Goal: Task Accomplishment & Management: Complete application form

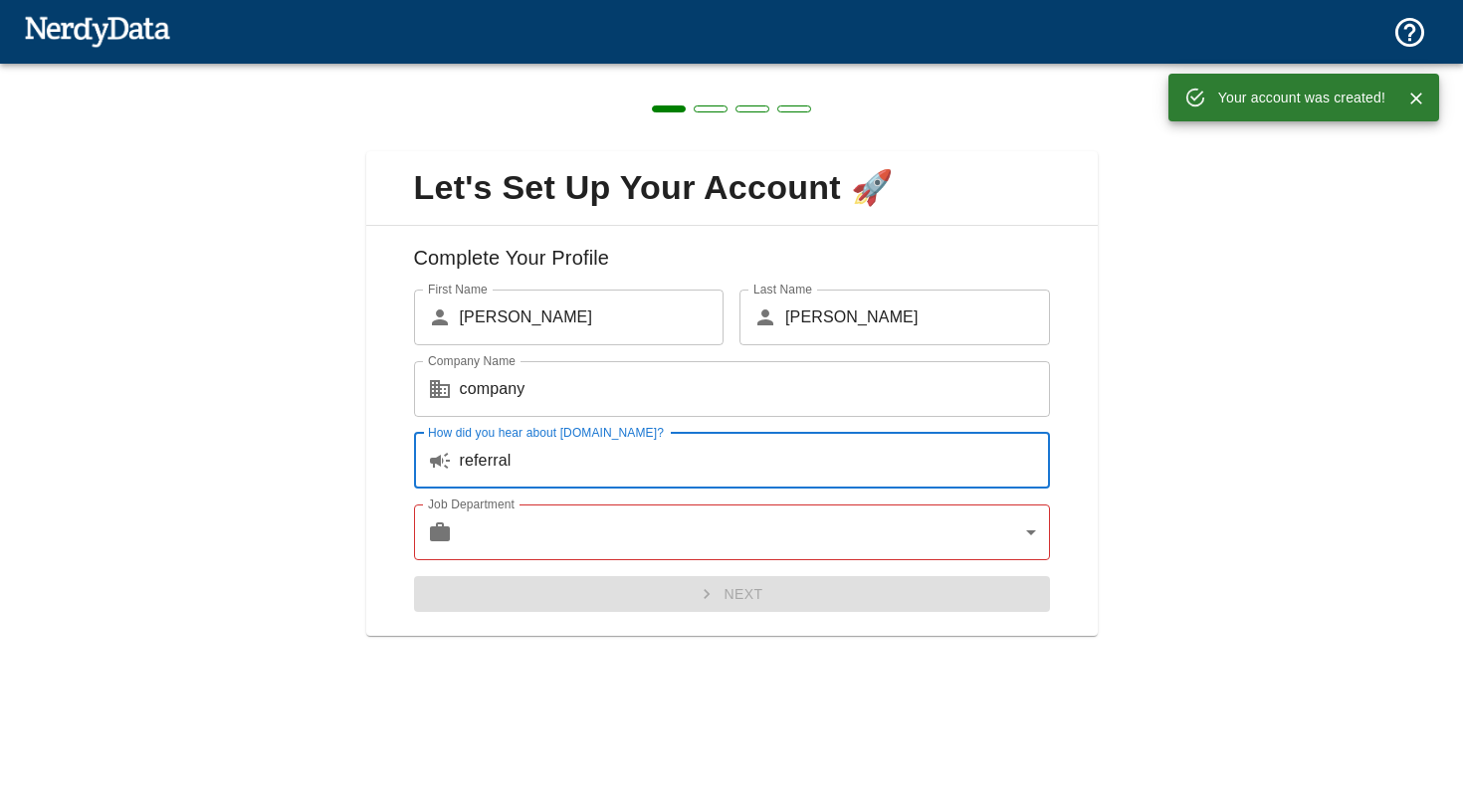
type input "referral"
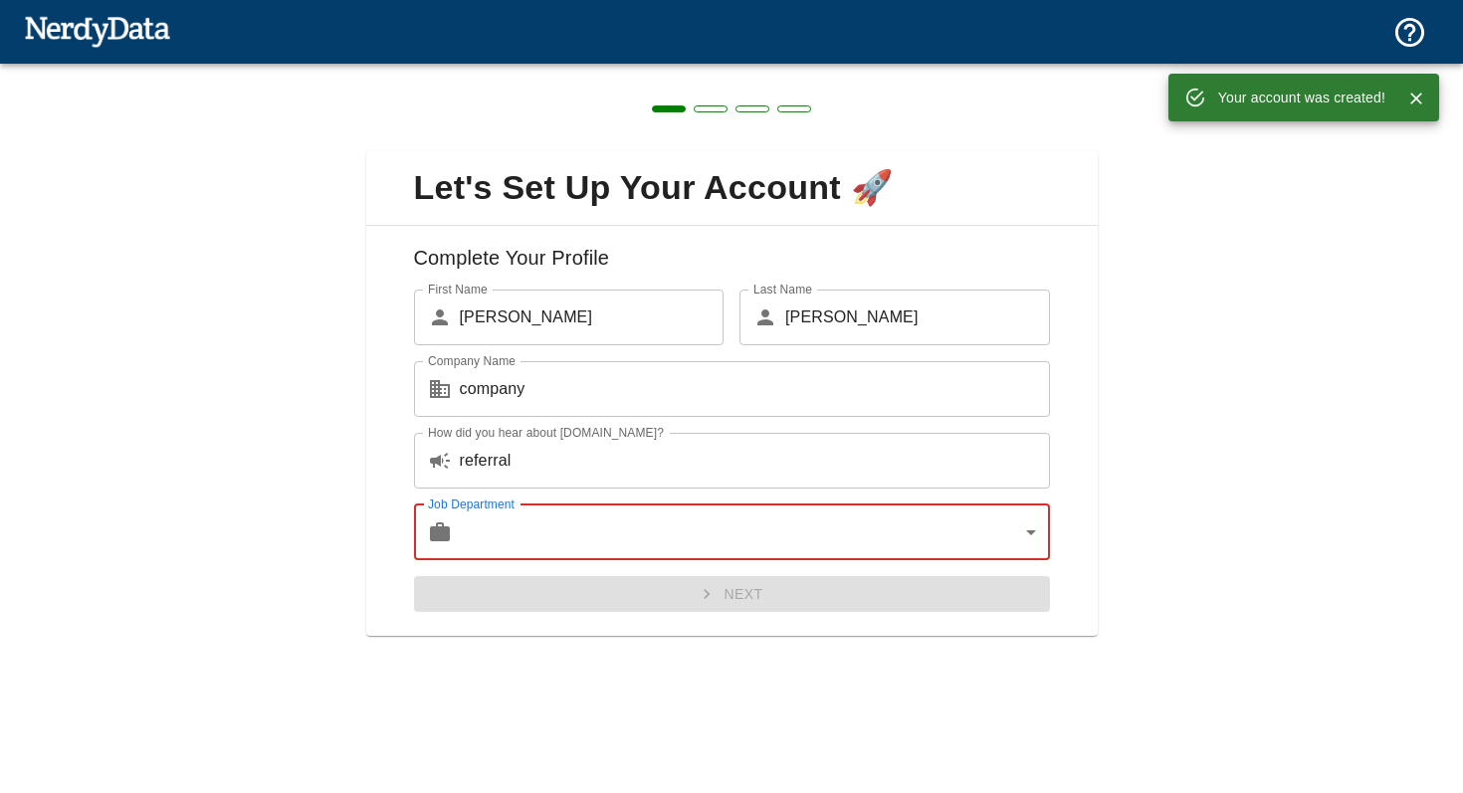
click at [596, 70] on body "Technologies Domains Pricing Products Your account was created! Create a Report…" at bounding box center [731, 35] width 1463 height 70
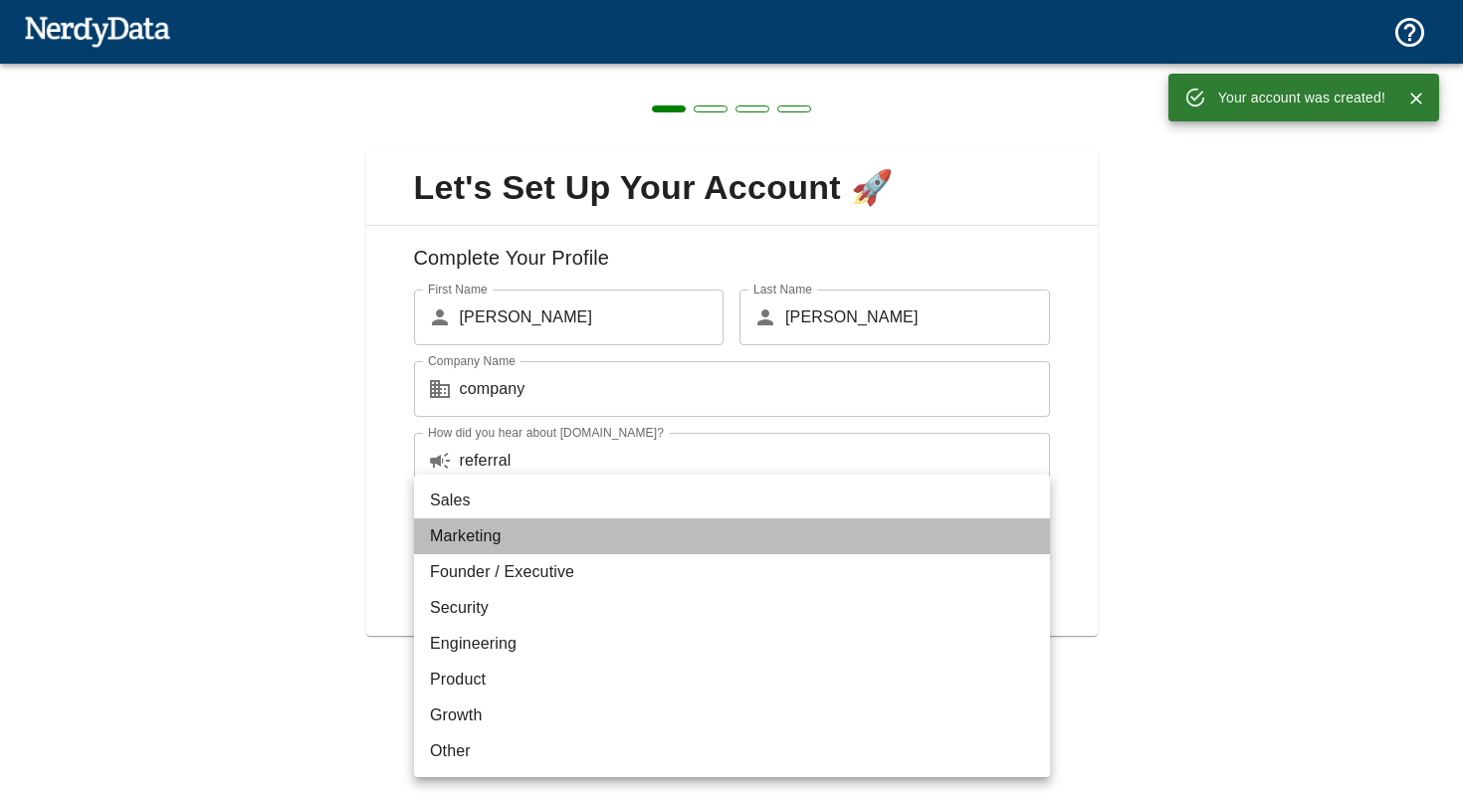
click at [596, 552] on li "Marketing" at bounding box center [732, 537] width 636 height 36
type input "marketing"
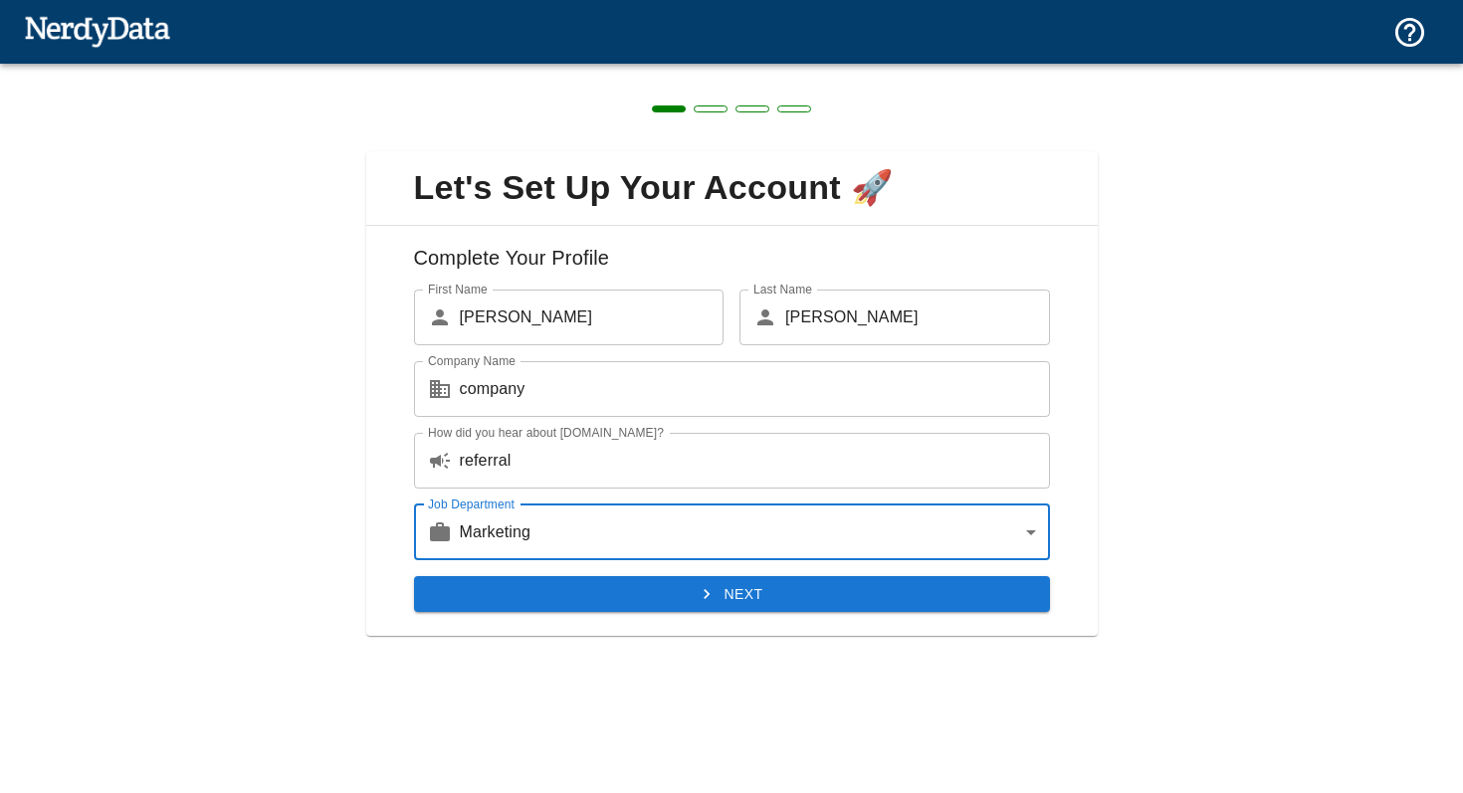
click at [609, 629] on div "Complete Your Profile First Name ​ [PERSON_NAME] First Name Last Name ​ [PERSON…" at bounding box center [732, 431] width 732 height 411
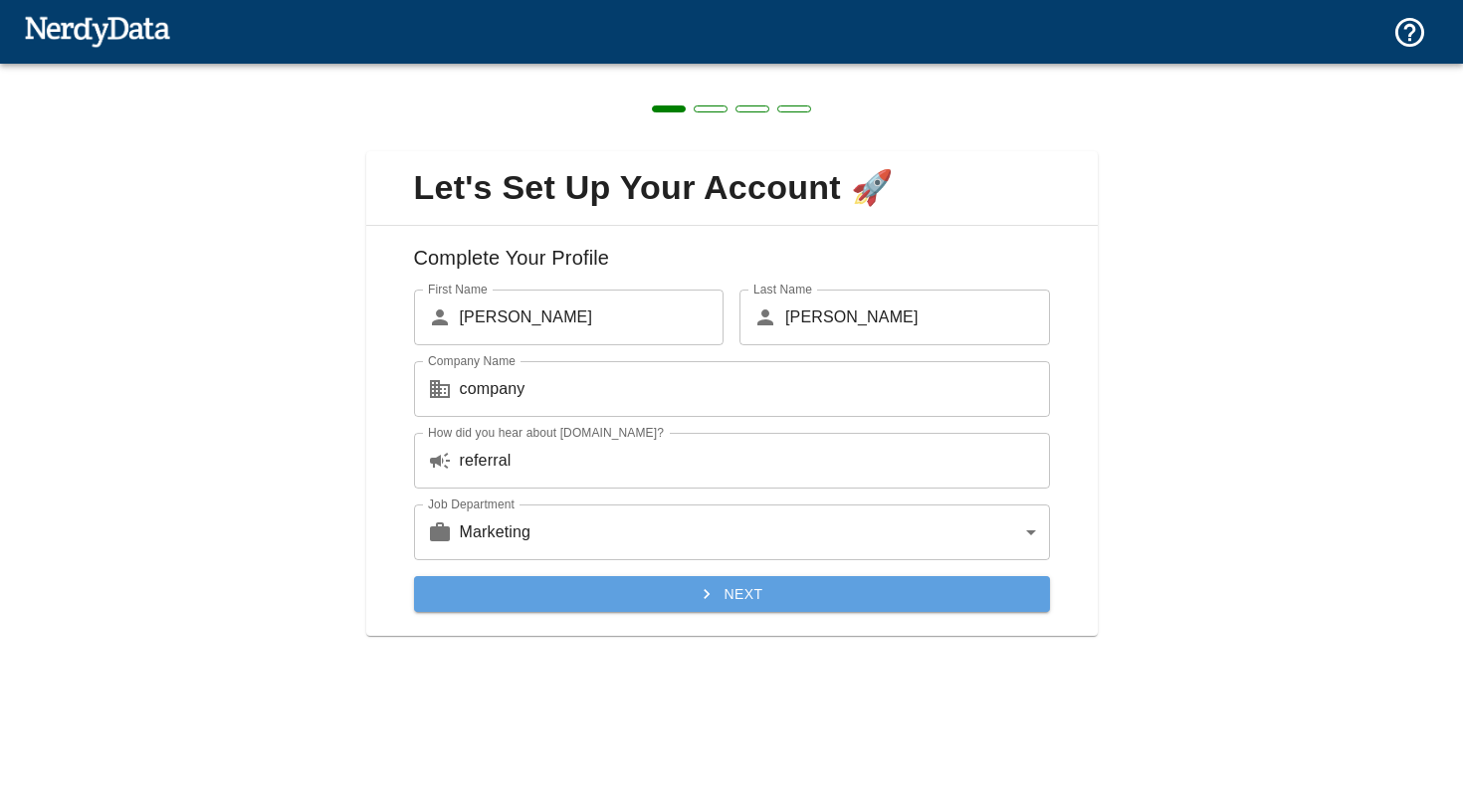
click at [619, 607] on button "Next" at bounding box center [732, 594] width 636 height 37
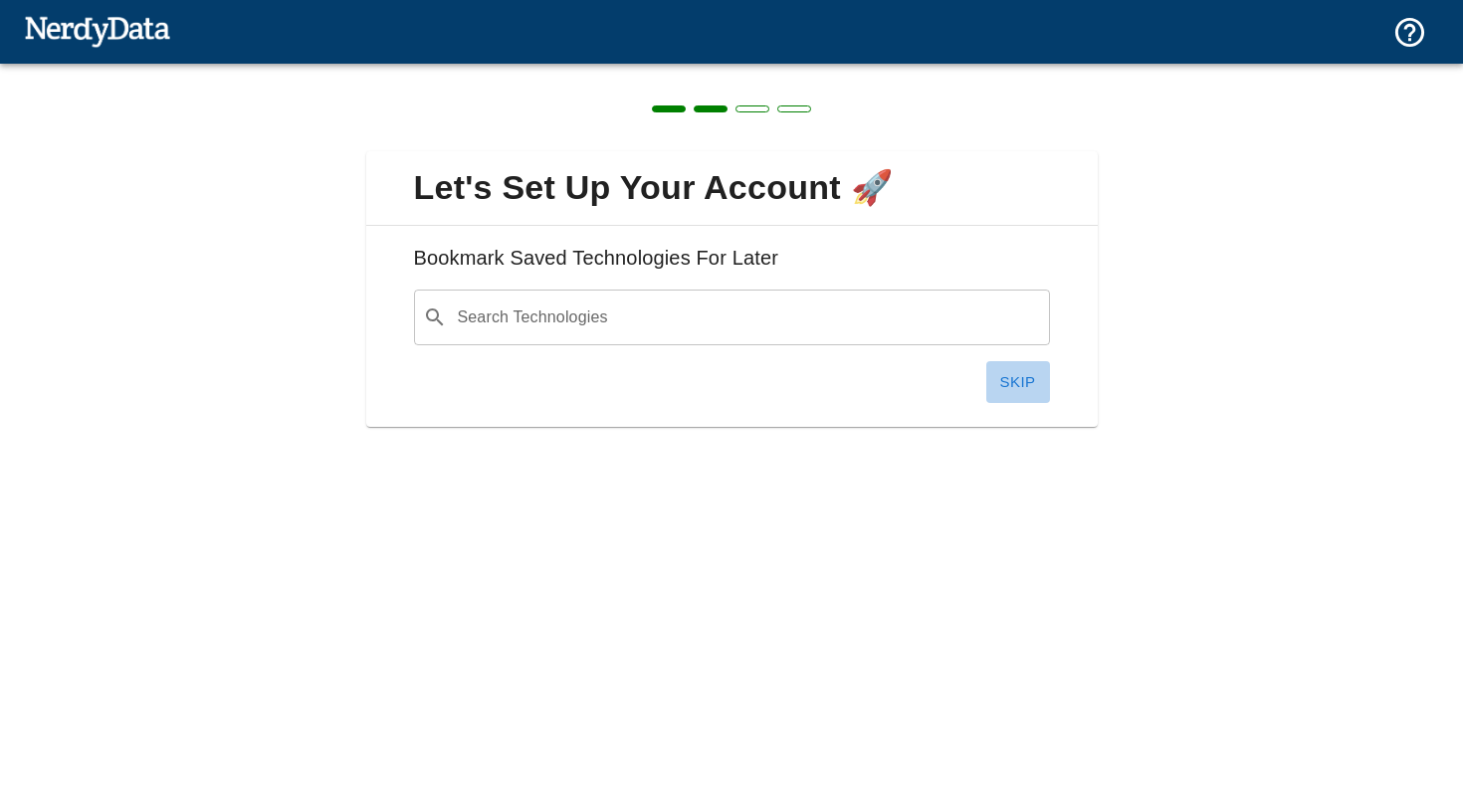
click at [1019, 389] on button "Skip" at bounding box center [1018, 382] width 64 height 42
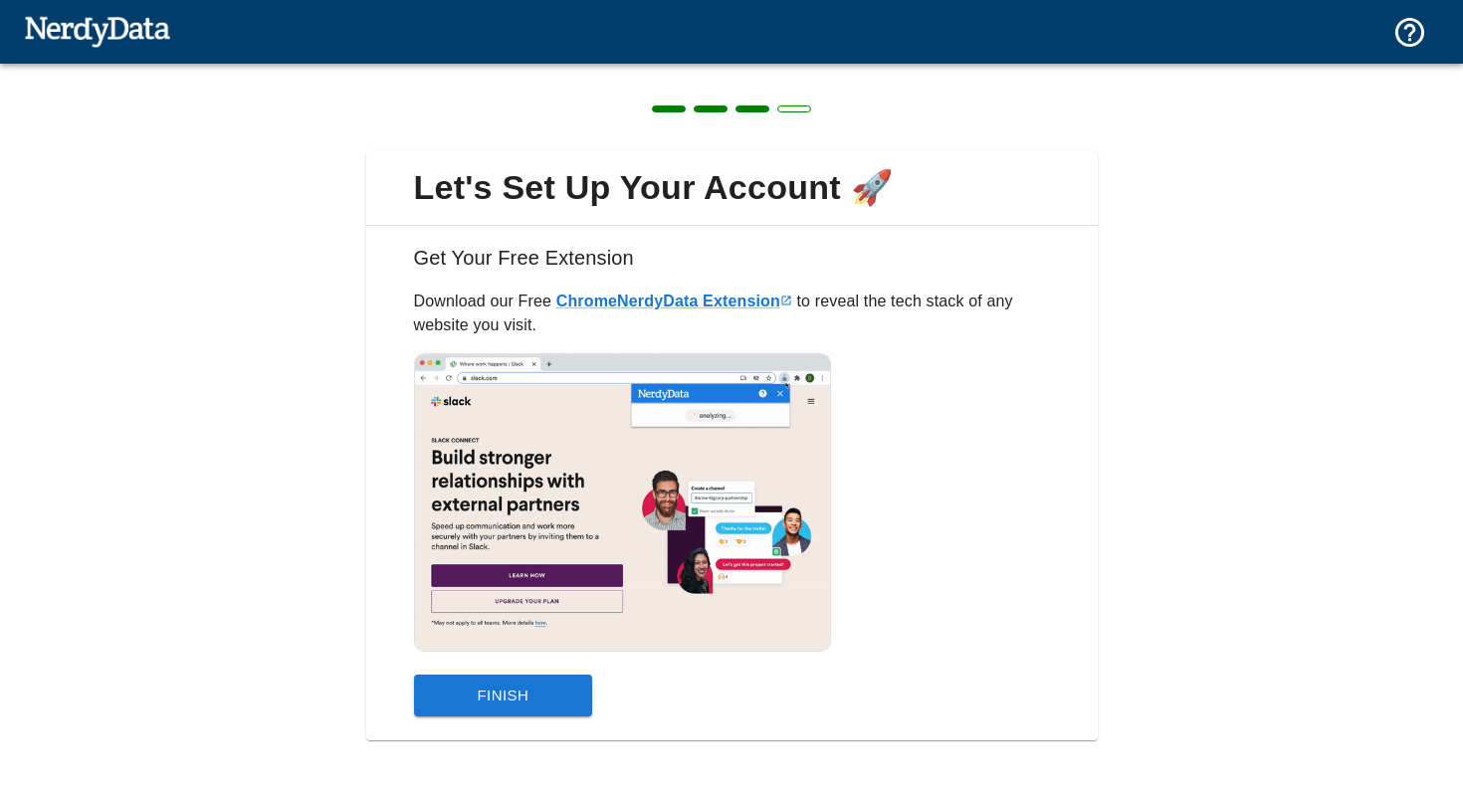
click at [546, 712] on button "Finish" at bounding box center [503, 696] width 179 height 42
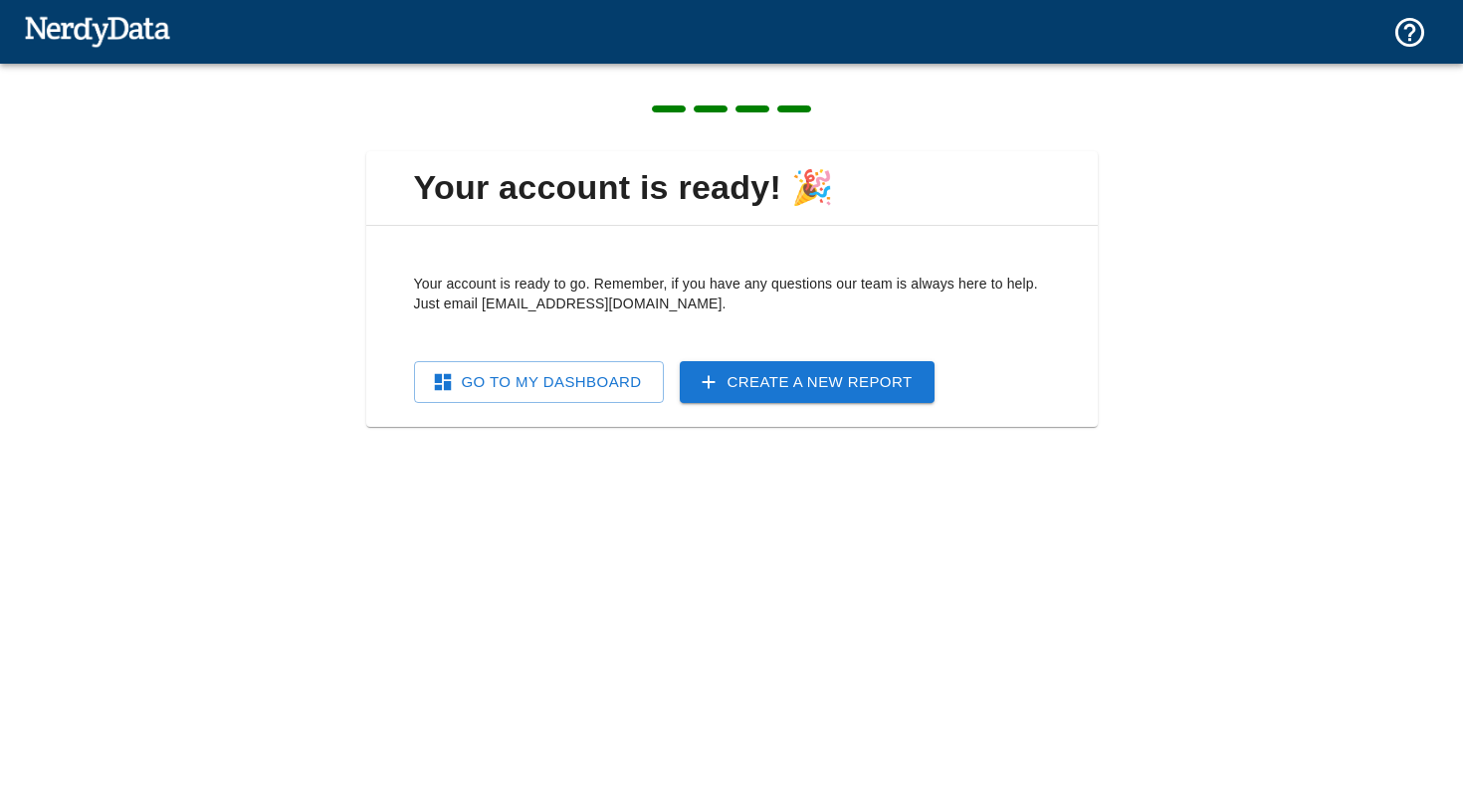
click at [520, 378] on link "Go To My Dashboard" at bounding box center [539, 382] width 250 height 42
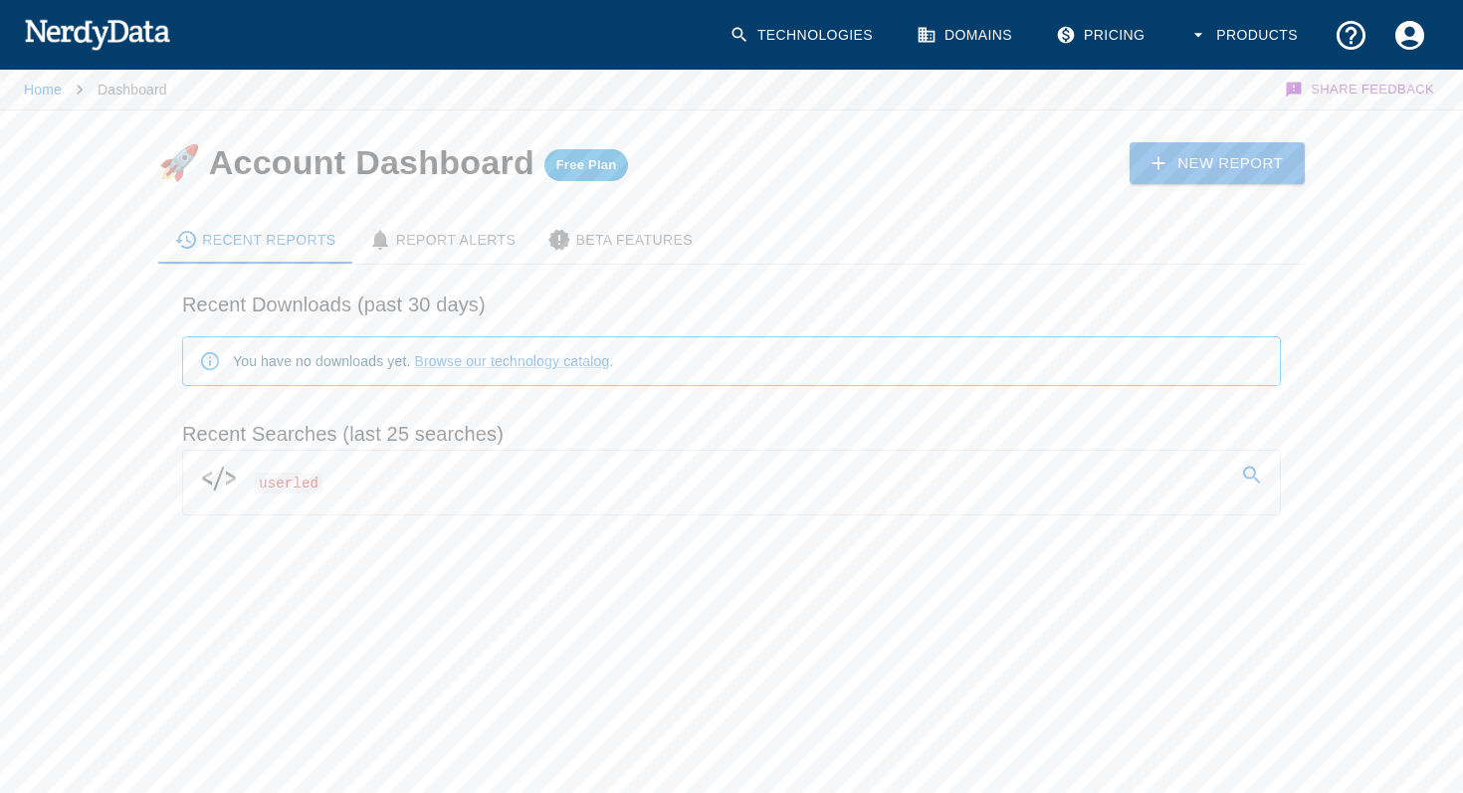
click at [466, 487] on link "userled" at bounding box center [731, 479] width 1097 height 56
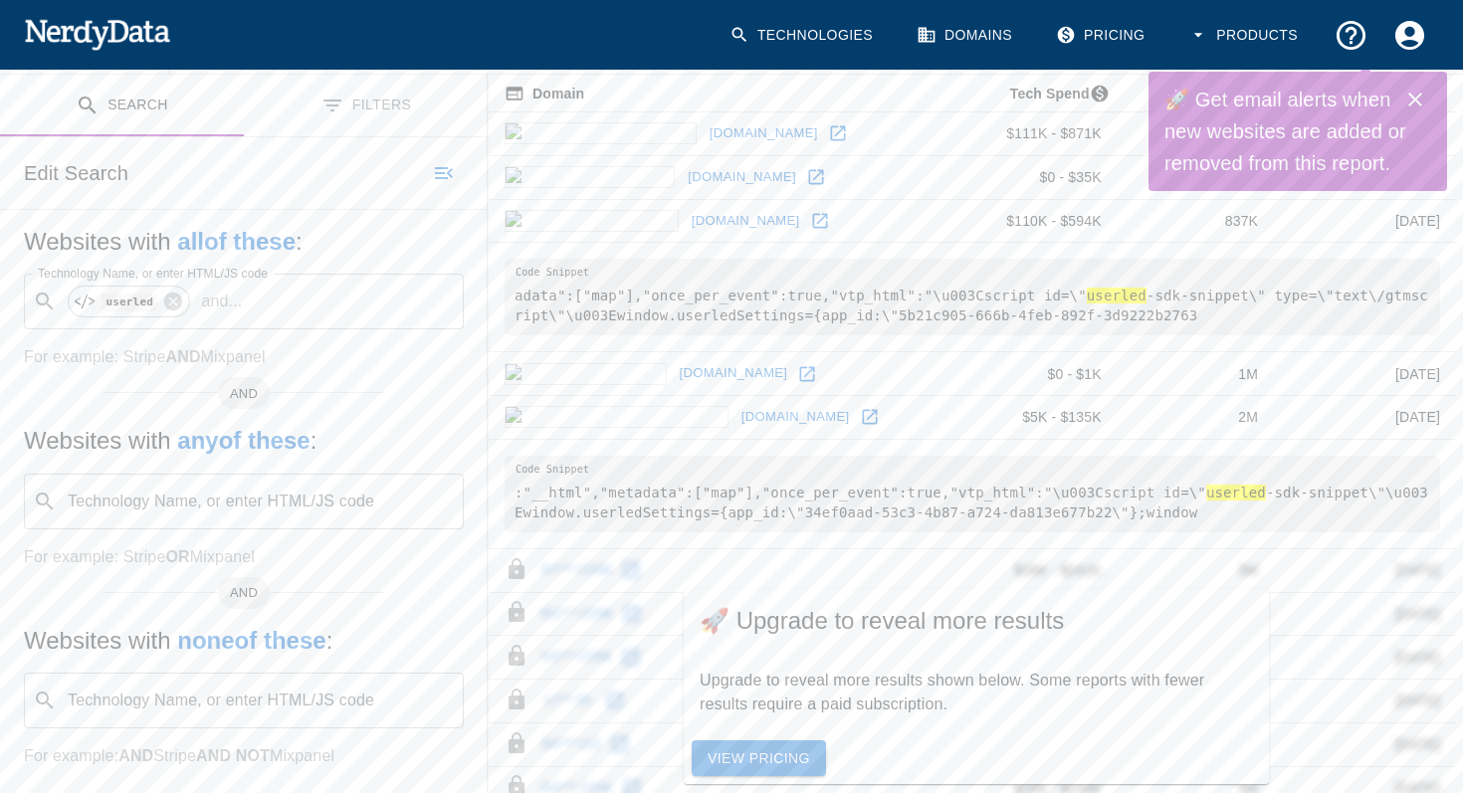
scroll to position [53, 0]
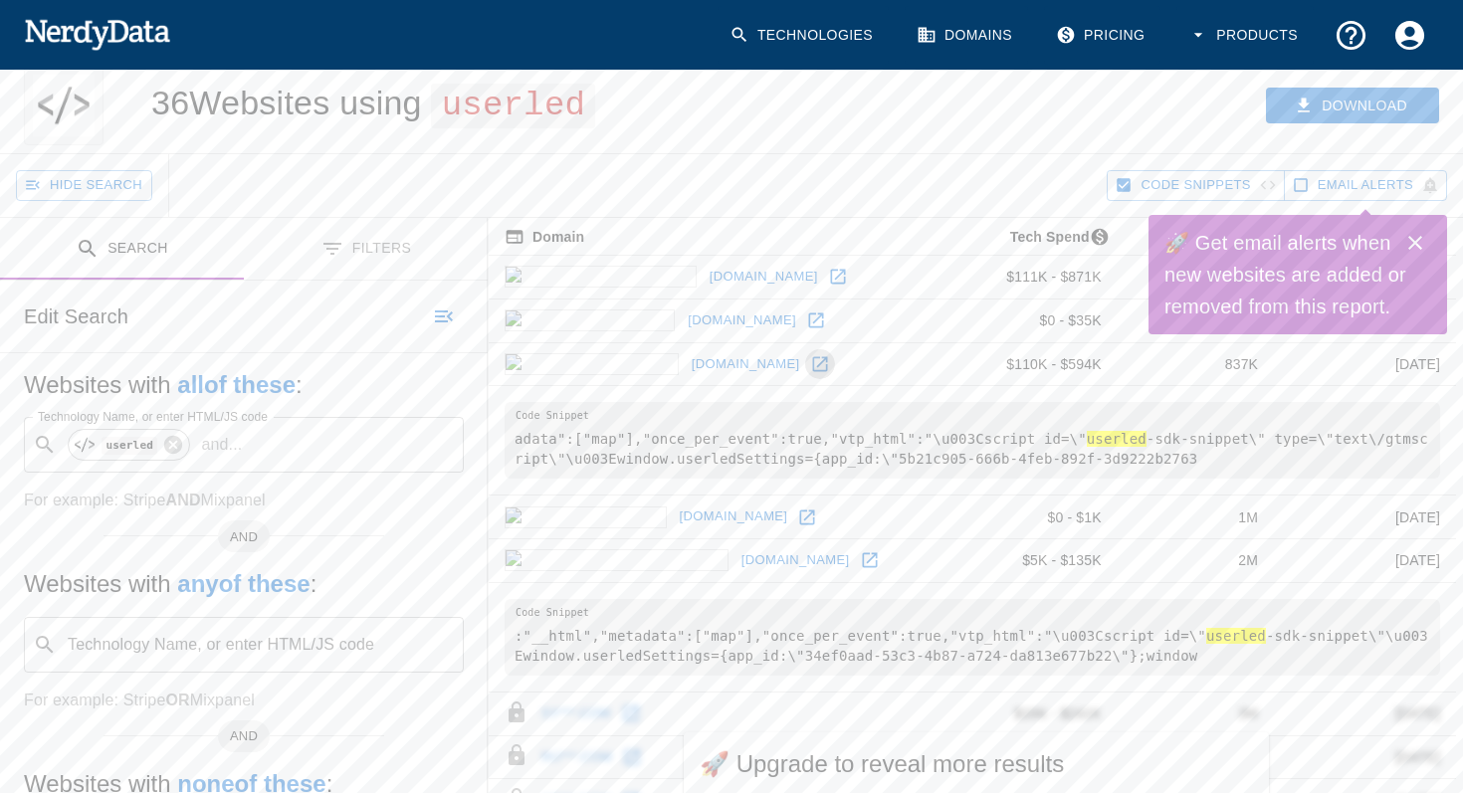
click at [810, 365] on icon at bounding box center [820, 364] width 20 height 20
